Goal: Contribute content: Add original content to the website for others to see

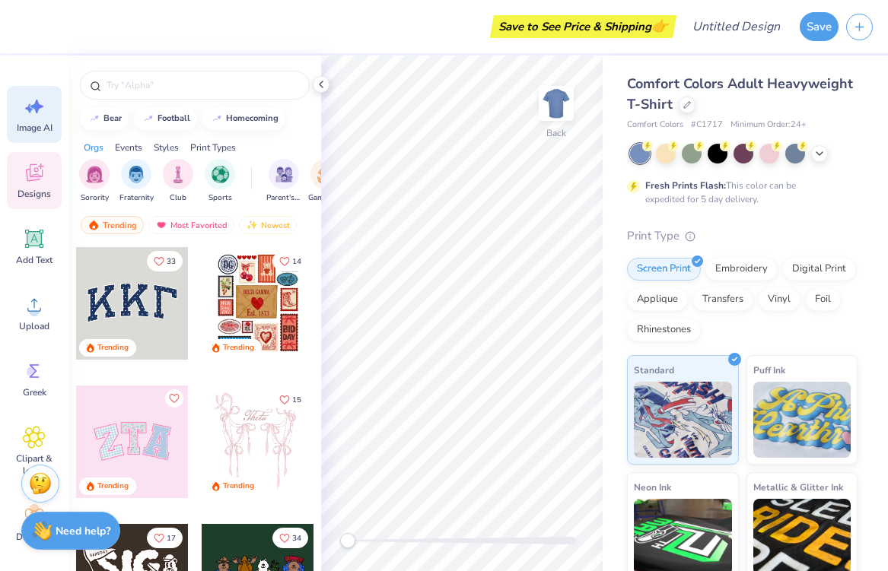
click at [46, 116] on div "Image AI" at bounding box center [34, 114] width 55 height 57
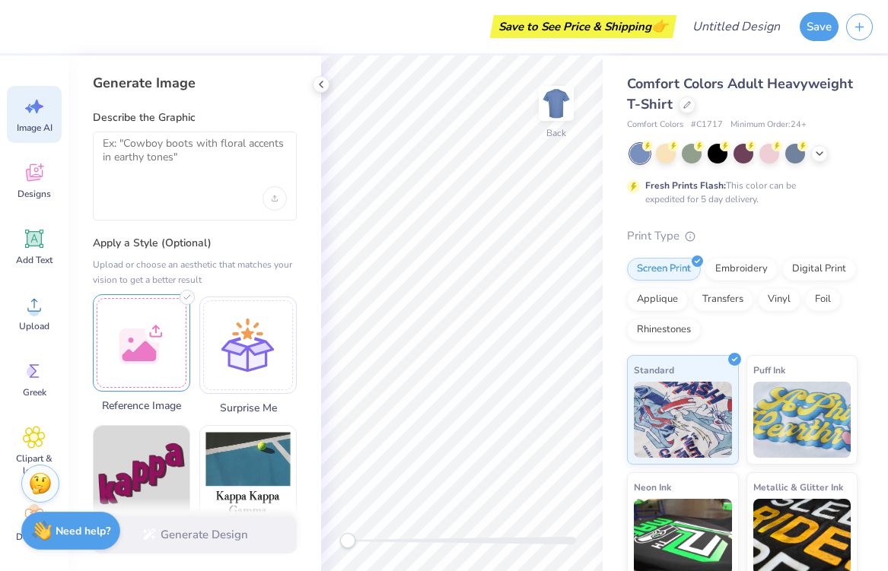
click at [156, 351] on div at bounding box center [141, 342] width 97 height 97
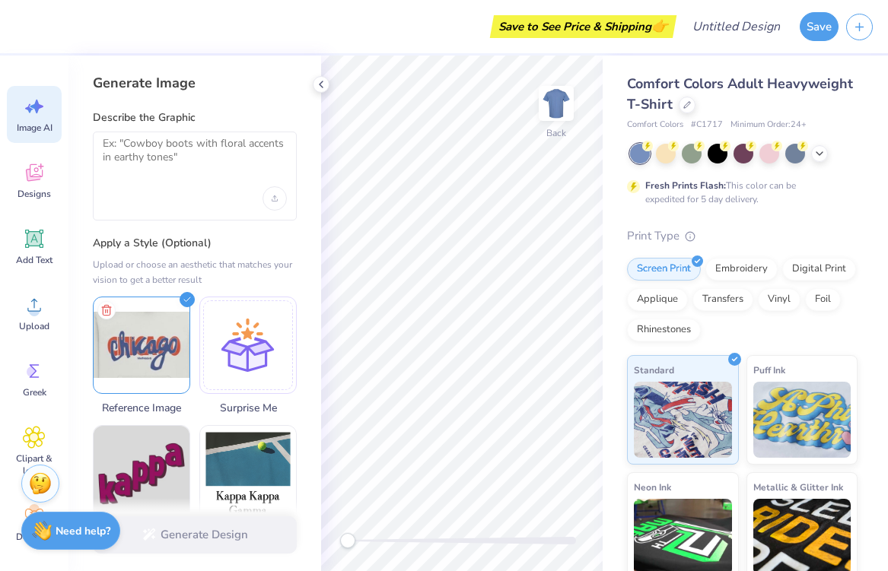
click at [189, 184] on div at bounding box center [195, 176] width 204 height 89
click at [173, 151] on textarea at bounding box center [195, 156] width 184 height 38
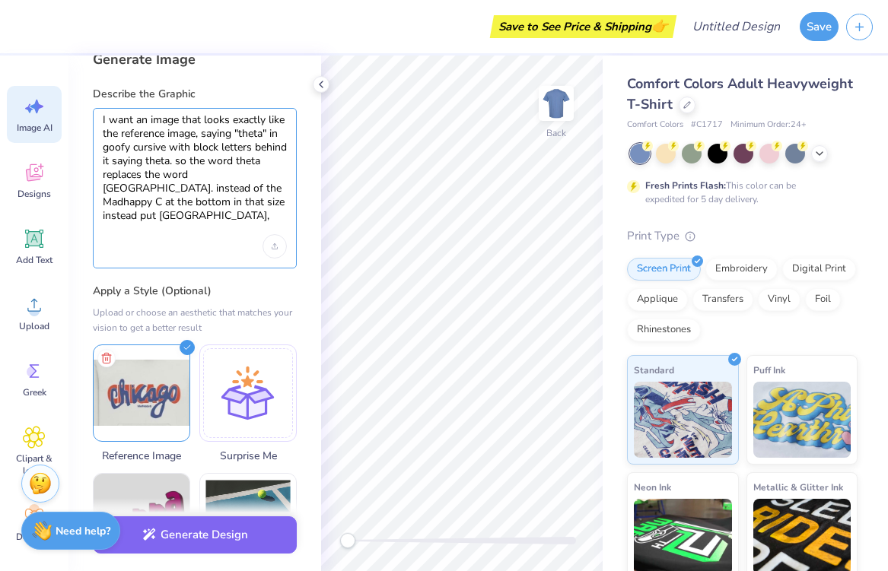
scroll to position [24, 0]
drag, startPoint x: 206, startPoint y: 218, endPoint x: 84, endPoint y: 219, distance: 122.5
click at [84, 219] on div "Generate Image Describe the Graphic I want an image that looks exactly like the…" at bounding box center [194, 314] width 253 height 516
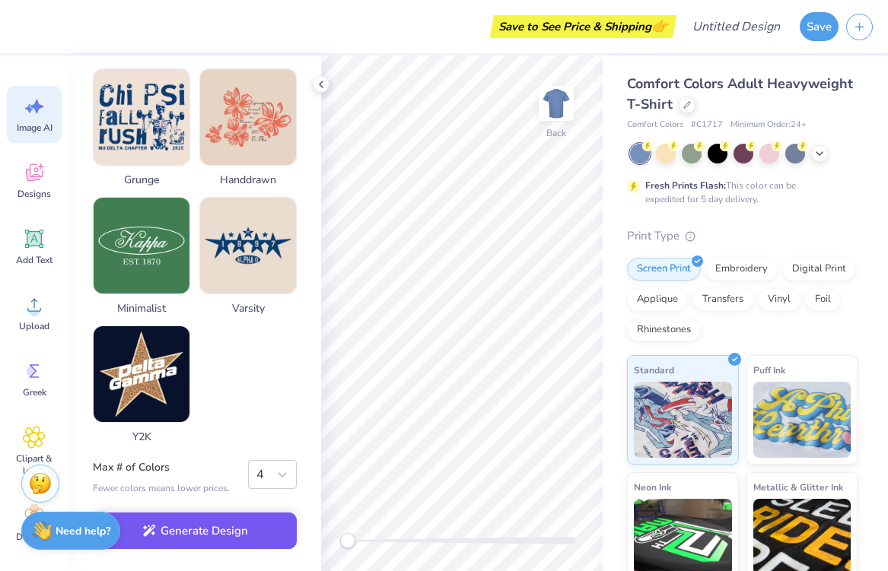
scroll to position [809, 0]
type textarea "I want an image that looks exactly like the reference image, saying "theta" in …"
click at [237, 532] on button "Generate Design" at bounding box center [195, 531] width 204 height 37
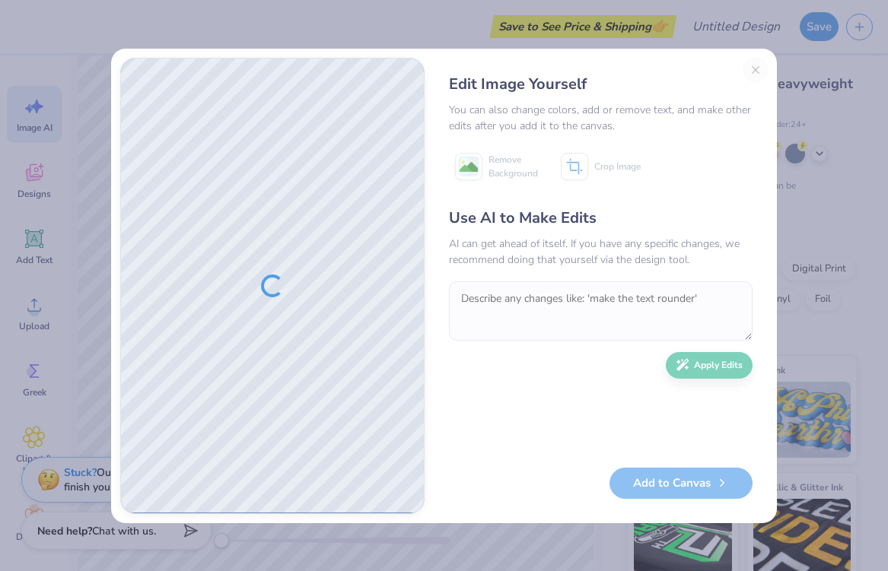
click at [752, 75] on div "Edit Image Yourself" at bounding box center [601, 84] width 304 height 23
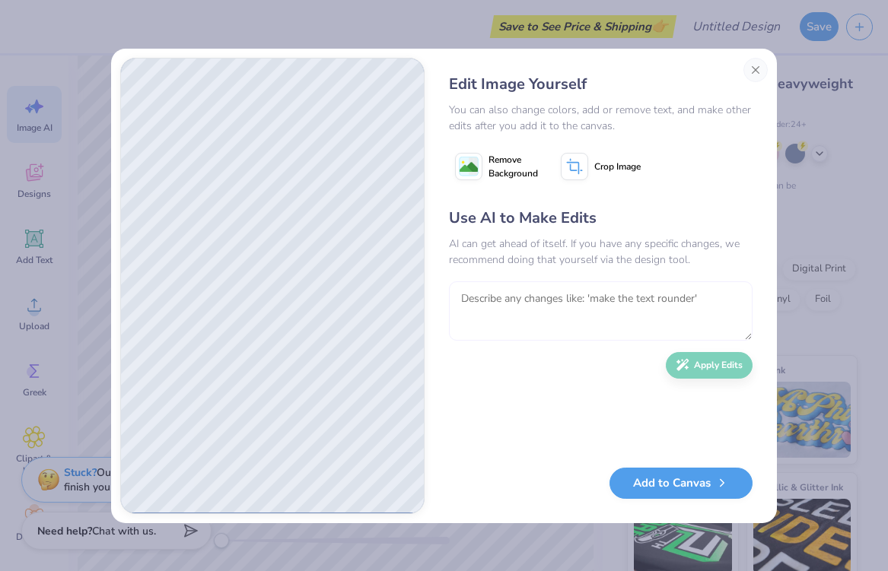
click at [480, 294] on textarea at bounding box center [601, 310] width 304 height 59
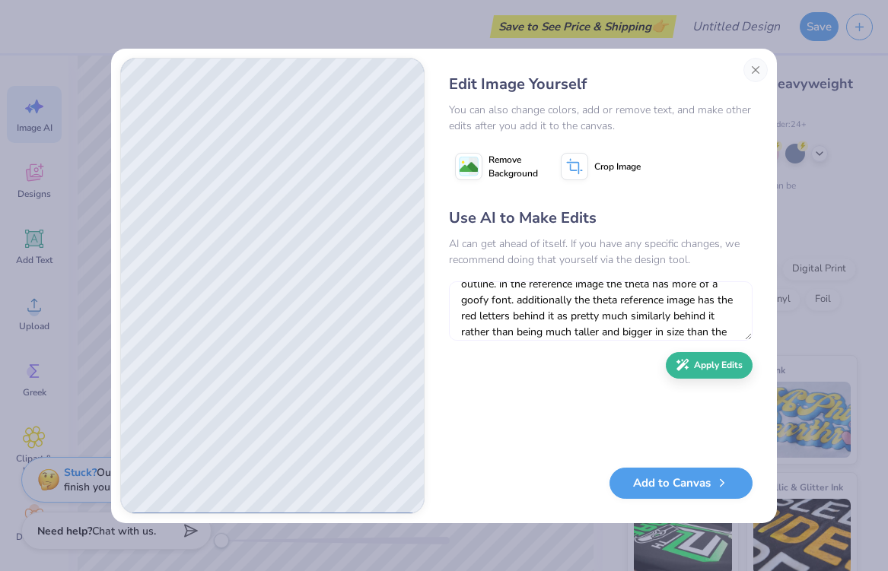
scroll to position [94, 0]
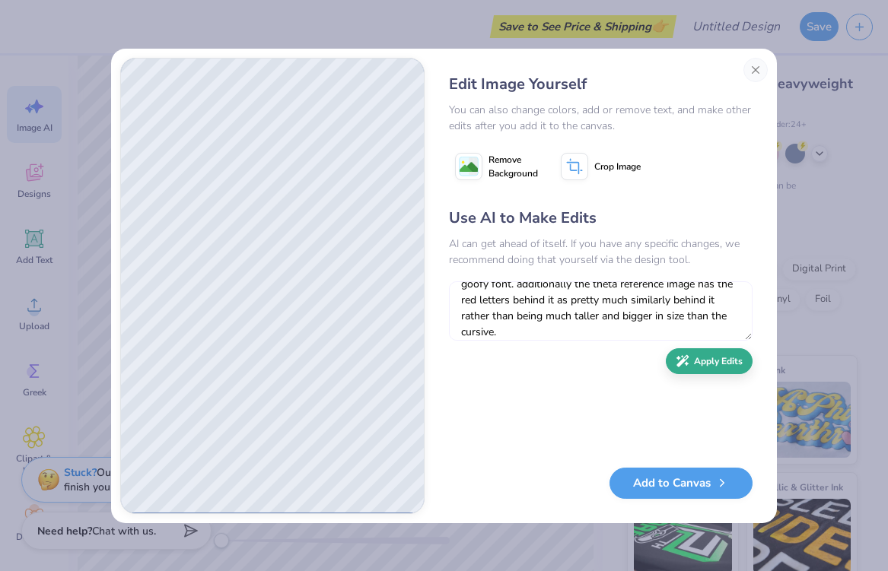
type textarea "In the reference image I gave you it felt like the logo was a lot more horizont…"
click at [717, 358] on button "Apply Edits" at bounding box center [709, 361] width 87 height 27
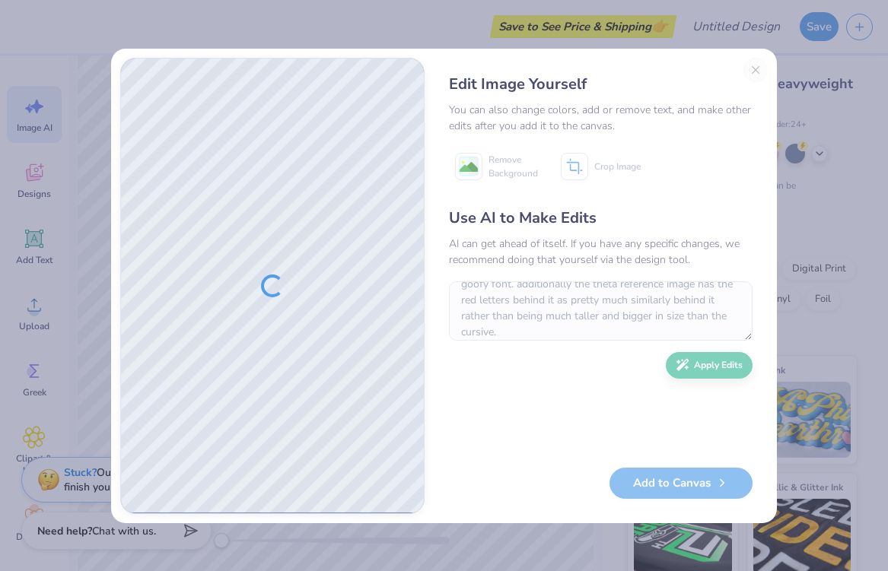
click at [749, 70] on div "Edit Image Yourself You can also change colors, add or remove text, and make ot…" at bounding box center [601, 286] width 334 height 456
click at [755, 75] on div "Edit Image Yourself You can also change colors, add or remove text, and make ot…" at bounding box center [601, 286] width 334 height 456
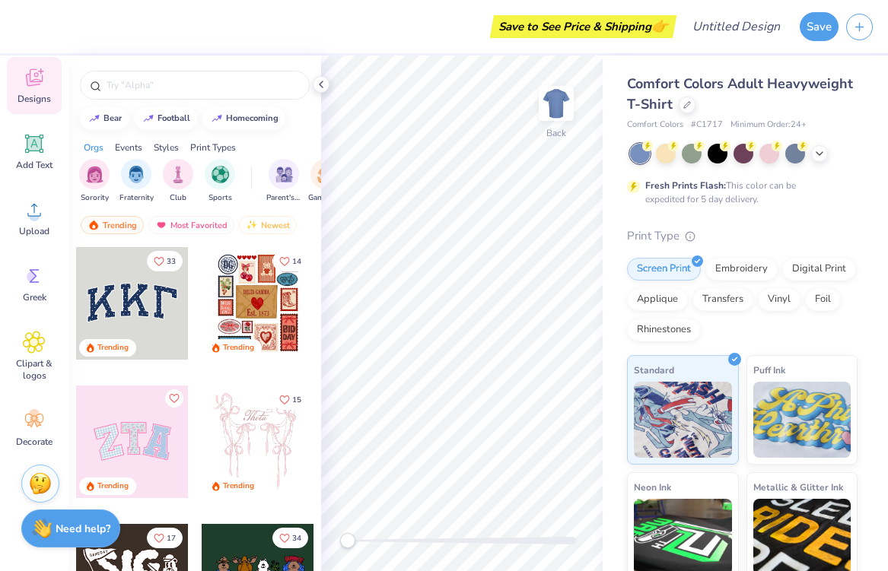
click at [59, 531] on strong "Need help?" at bounding box center [83, 529] width 55 height 14
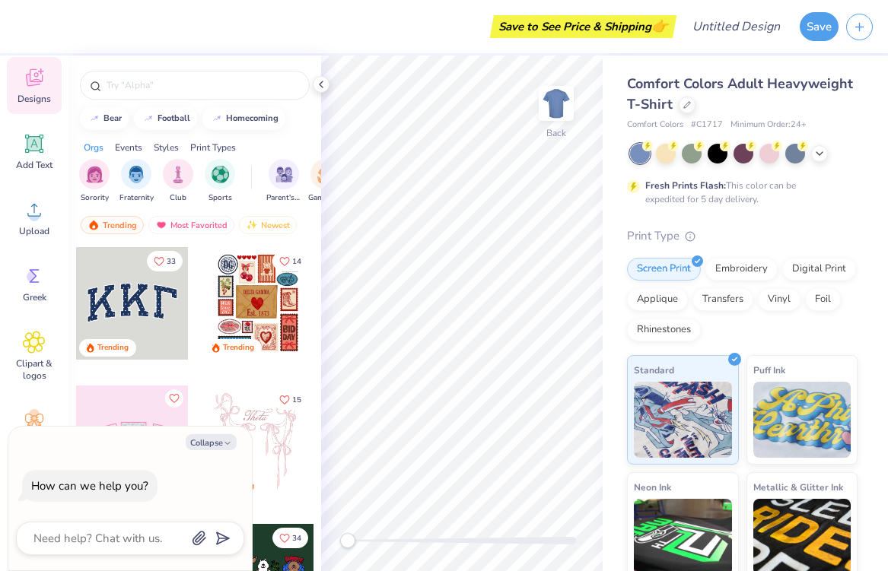
type textarea "x"
click at [75, 538] on textarea at bounding box center [109, 539] width 154 height 20
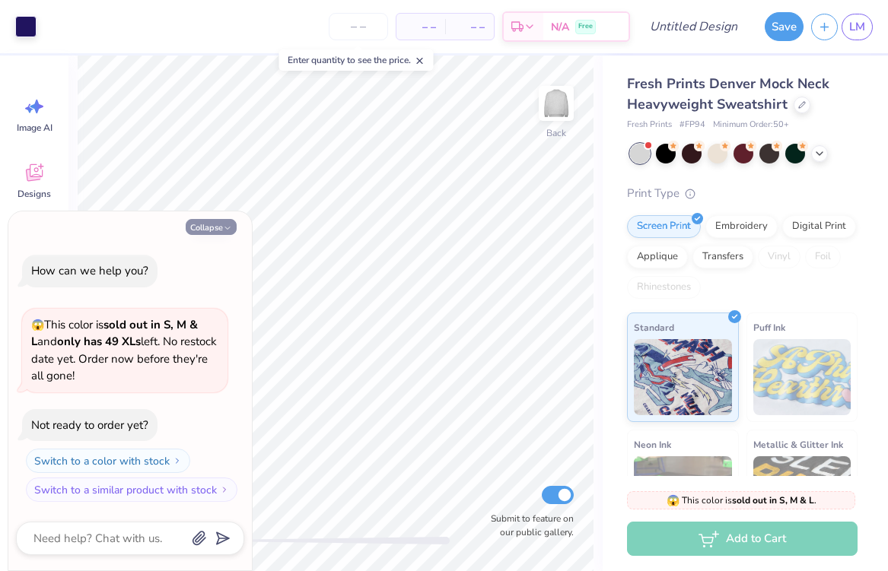
click at [233, 234] on button "Collapse" at bounding box center [211, 227] width 51 height 16
type textarea "x"
click at [220, 227] on button "Collapse" at bounding box center [211, 227] width 51 height 16
type textarea "x"
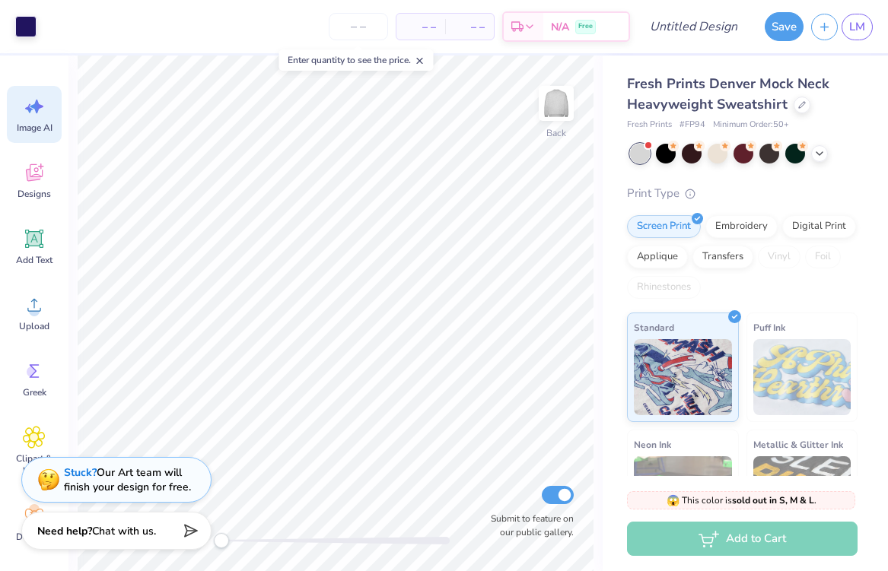
click at [48, 129] on span "Image AI" at bounding box center [35, 128] width 36 height 12
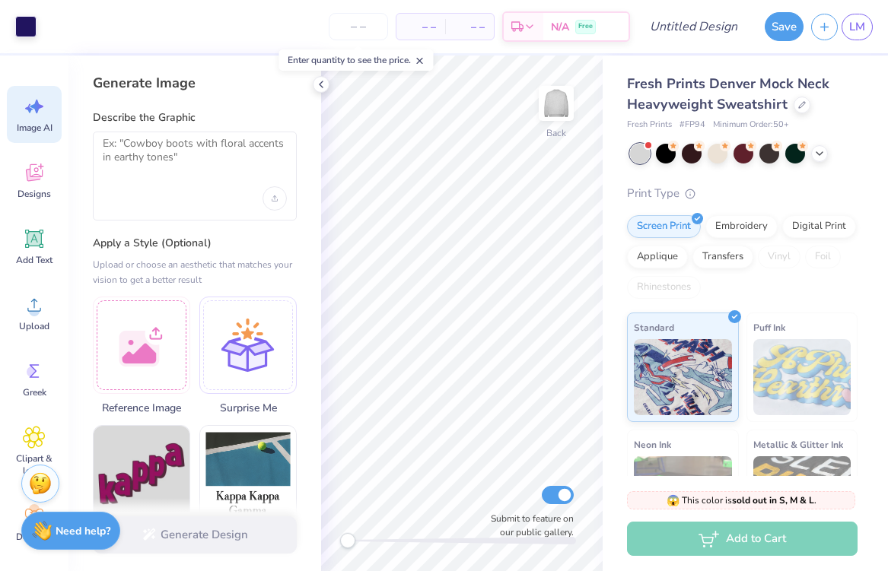
click at [46, 132] on span "Image AI" at bounding box center [35, 128] width 36 height 12
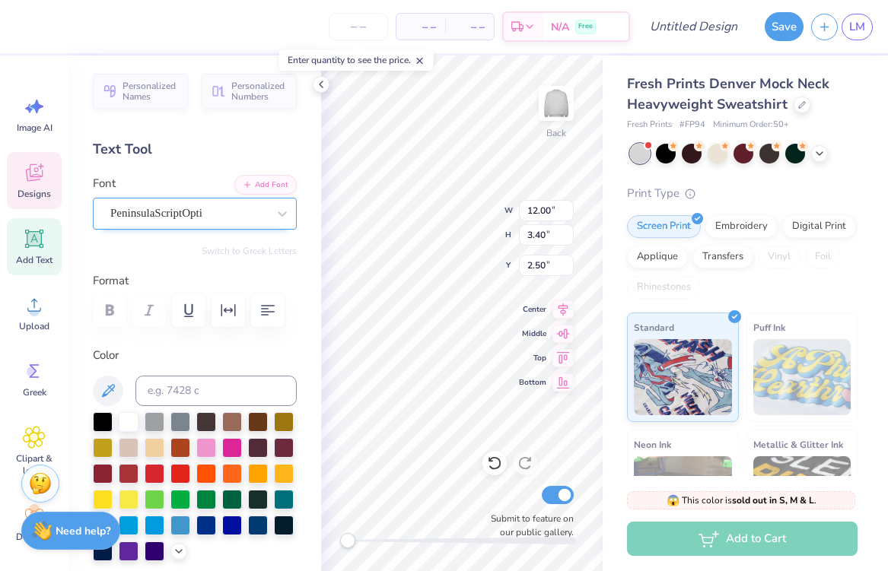
click at [194, 212] on div "PeninsulaScriptOpti" at bounding box center [189, 214] width 160 height 24
type textarea "Kappa Alpha Theta"
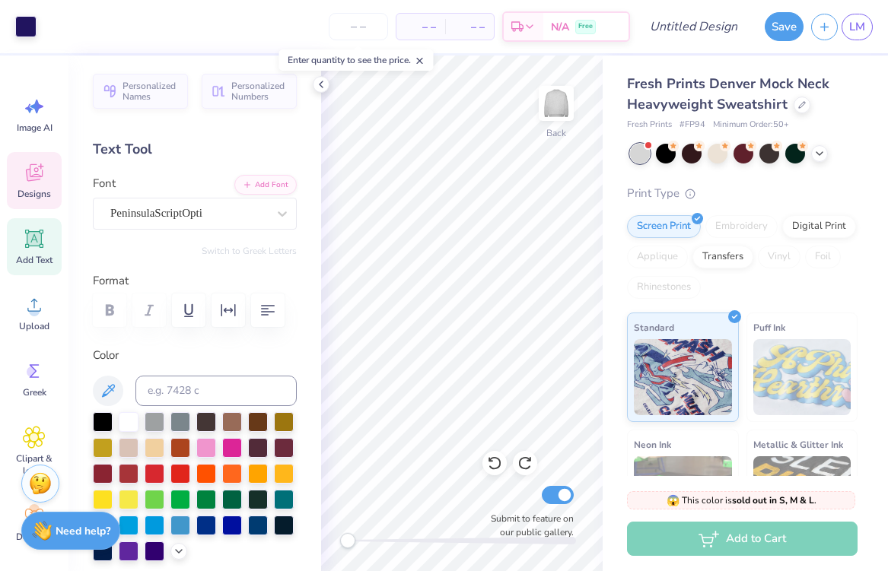
click at [40, 180] on icon at bounding box center [34, 172] width 23 height 23
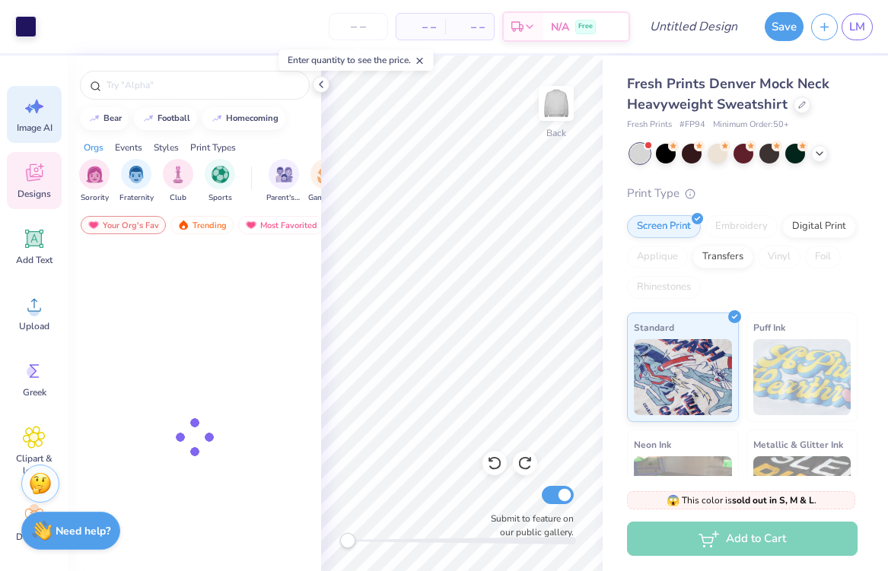
click at [33, 133] on span "Image AI" at bounding box center [35, 128] width 36 height 12
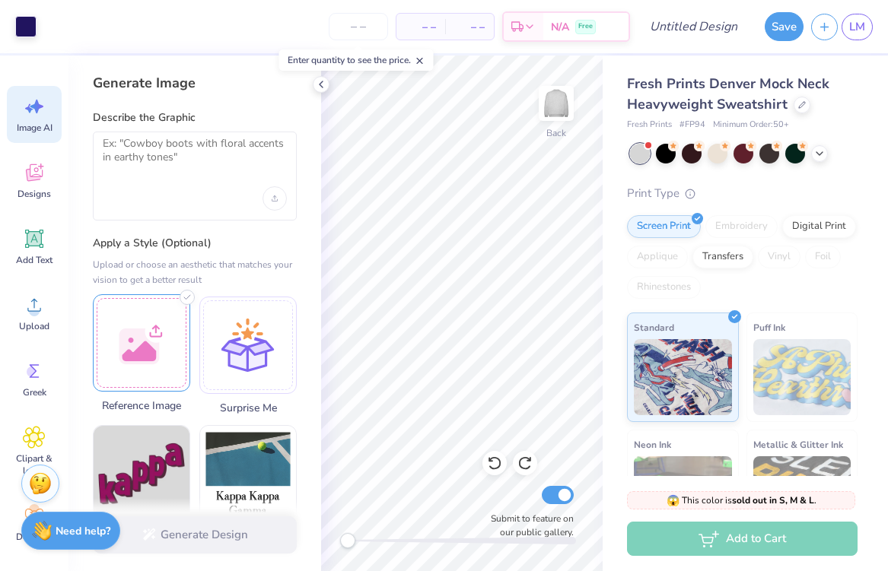
click at [106, 338] on div at bounding box center [141, 342] width 97 height 97
click at [666, 161] on div at bounding box center [666, 152] width 20 height 20
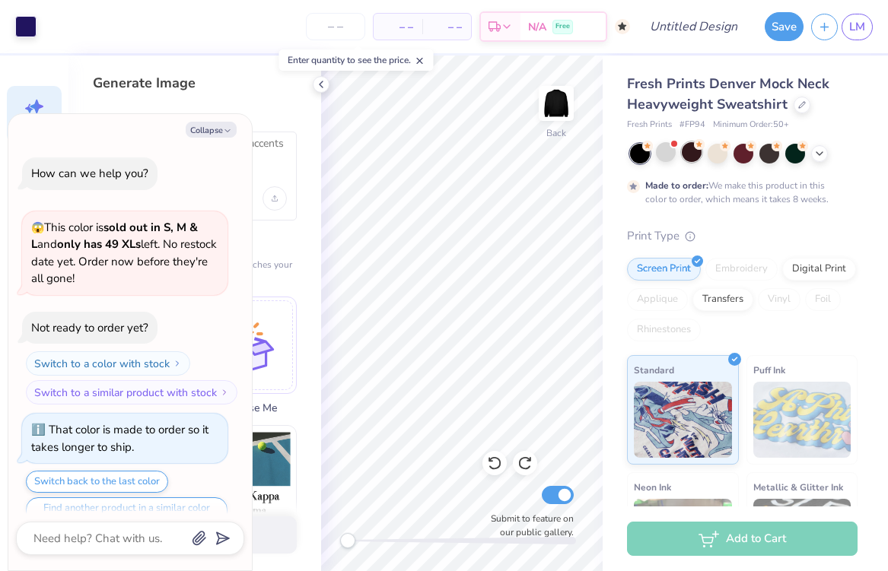
scroll to position [26, 0]
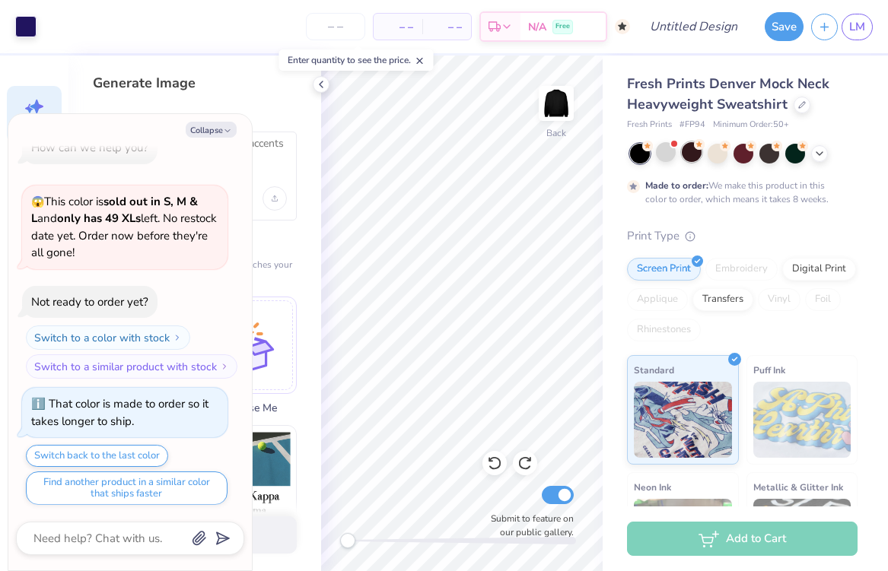
click at [692, 154] on div at bounding box center [692, 152] width 20 height 20
click at [715, 152] on div at bounding box center [717, 152] width 20 height 20
click at [739, 152] on div at bounding box center [743, 152] width 20 height 20
click at [770, 151] on div at bounding box center [769, 152] width 20 height 20
click at [799, 150] on div at bounding box center [795, 152] width 20 height 20
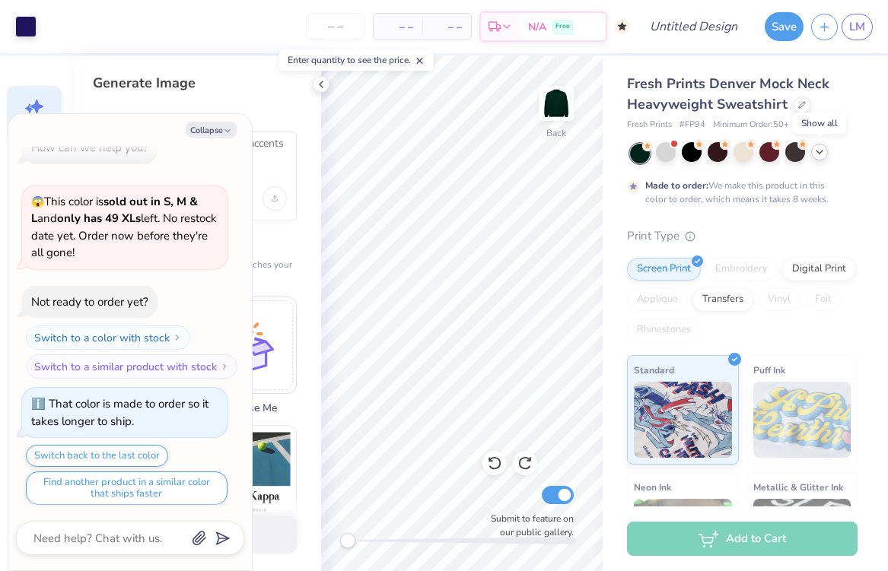
click at [816, 152] on icon at bounding box center [819, 152] width 12 height 12
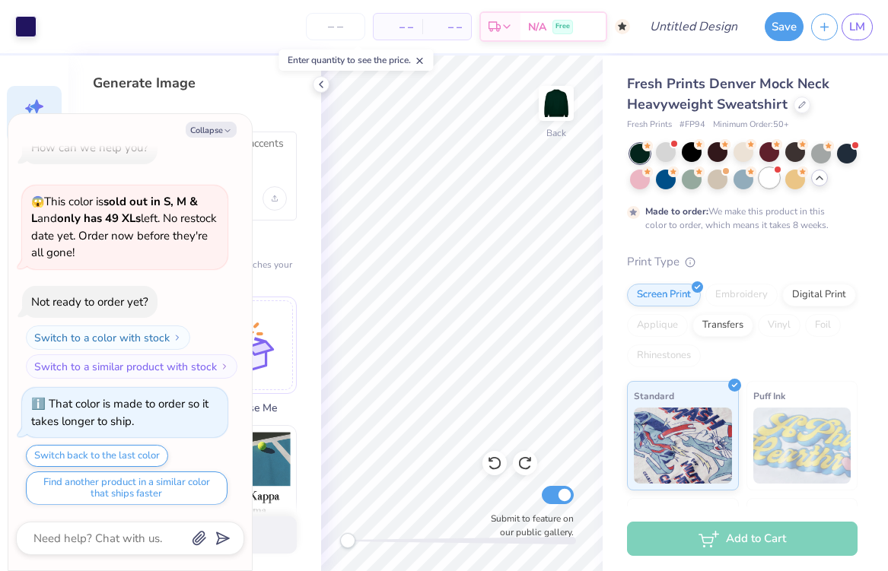
click at [765, 175] on div at bounding box center [769, 178] width 20 height 20
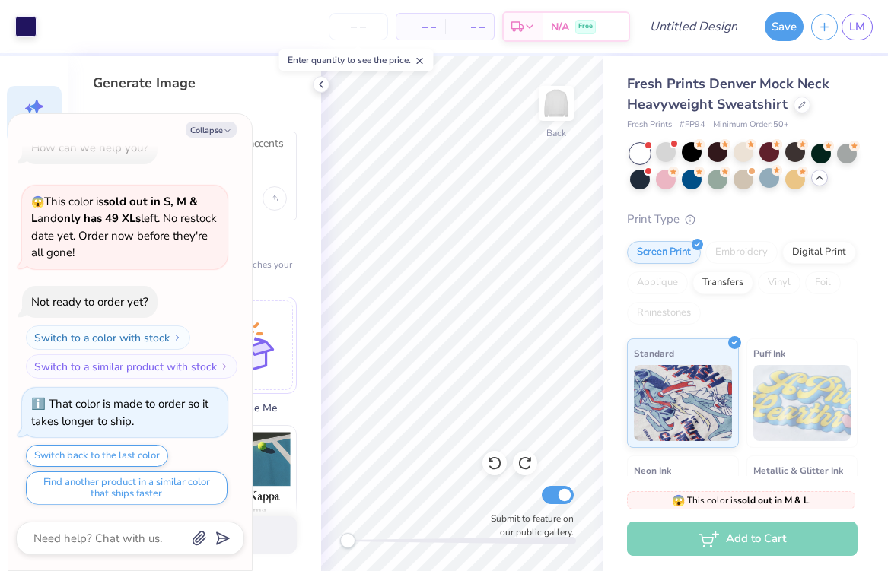
scroll to position [313, 0]
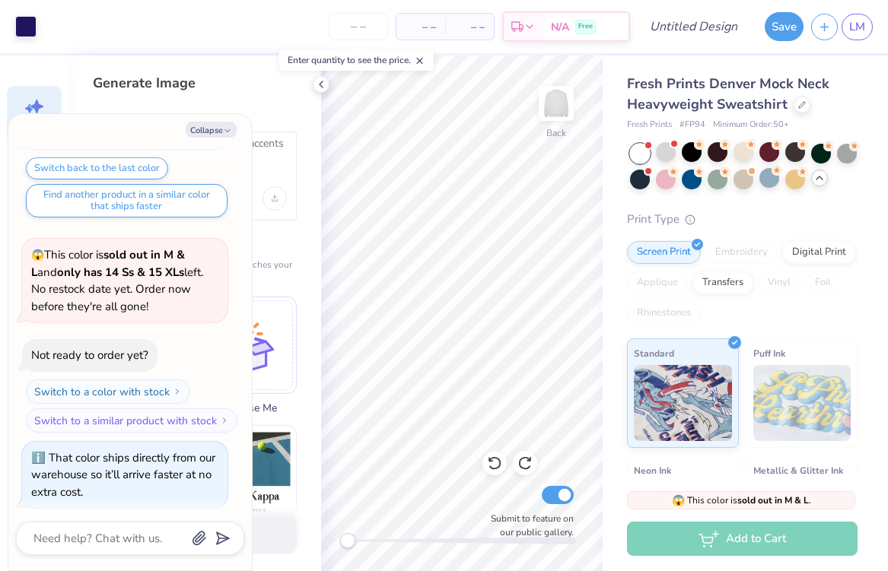
type textarea "x"
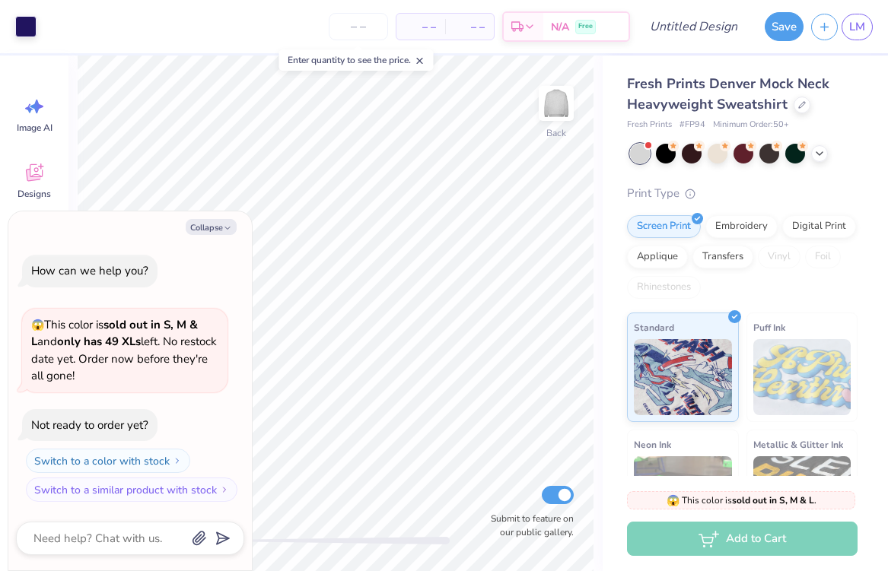
click at [699, 88] on span "Fresh Prints Denver Mock Neck Heavyweight Sweatshirt" at bounding box center [728, 94] width 202 height 39
click at [798, 105] on icon at bounding box center [802, 104] width 8 height 8
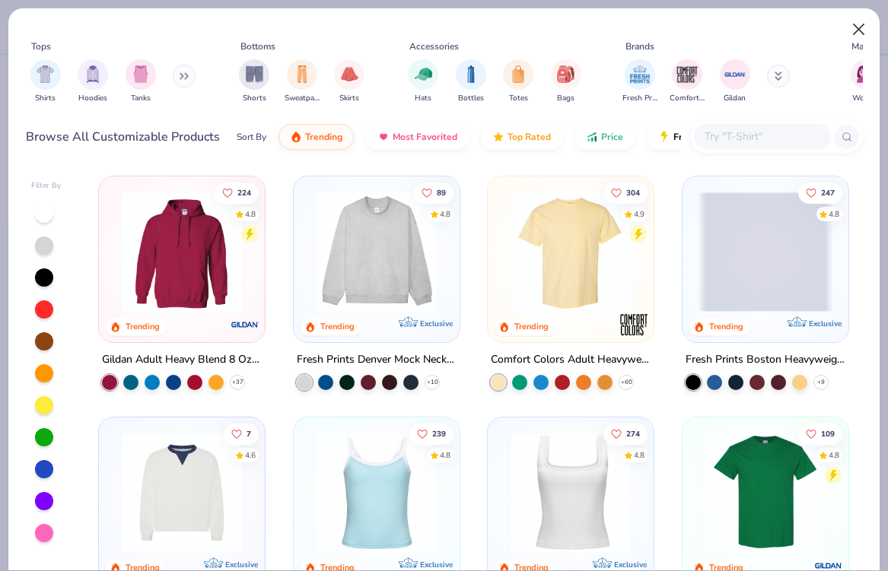
click at [865, 24] on button "Close" at bounding box center [858, 29] width 29 height 29
type textarea "x"
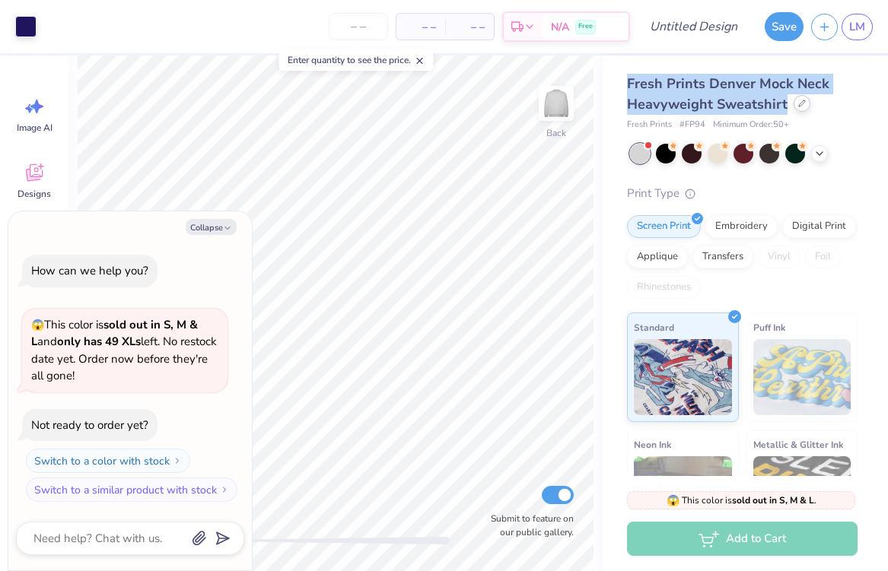
drag, startPoint x: 630, startPoint y: 82, endPoint x: 795, endPoint y: 111, distance: 167.6
click at [795, 112] on div "Fresh Prints Denver Mock Neck Heavyweight Sweatshirt" at bounding box center [742, 94] width 231 height 41
